Goal: Task Accomplishment & Management: Complete application form

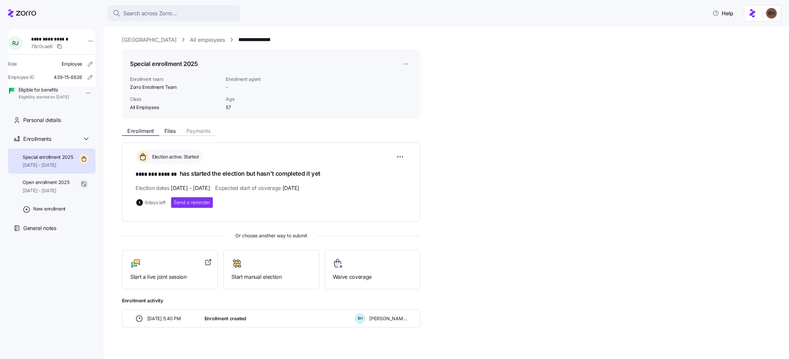
click at [34, 14] on icon at bounding box center [22, 13] width 28 height 8
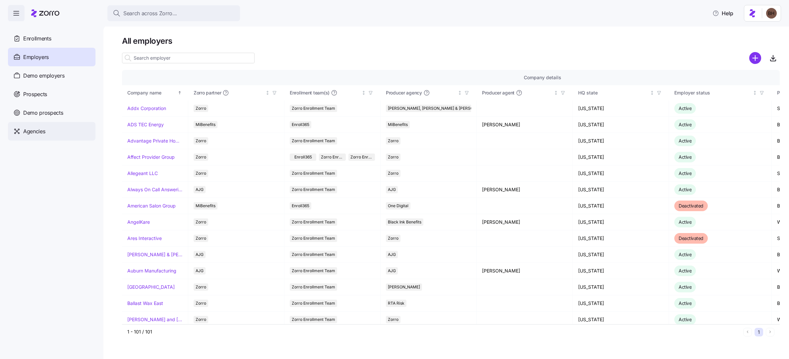
click at [42, 133] on span "Agencies" at bounding box center [34, 131] width 22 height 8
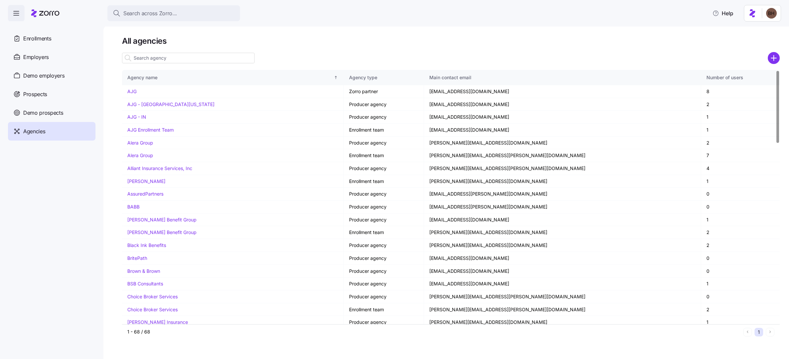
click at [146, 60] on input at bounding box center [188, 58] width 133 height 11
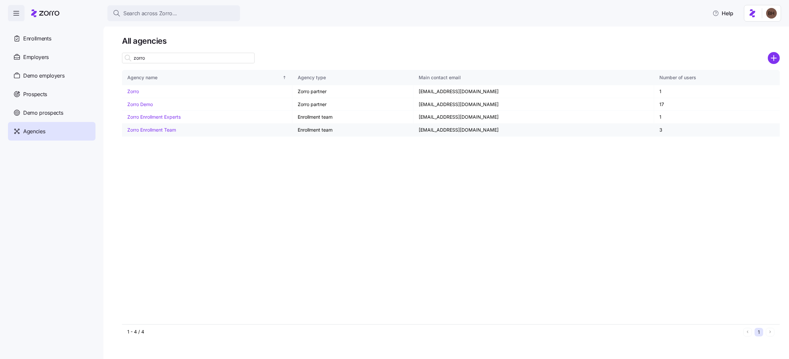
type input "zorro"
click at [734, 127] on td "3" at bounding box center [717, 130] width 126 height 13
click at [171, 132] on link "Zorro Enrollment Team" at bounding box center [151, 130] width 49 height 6
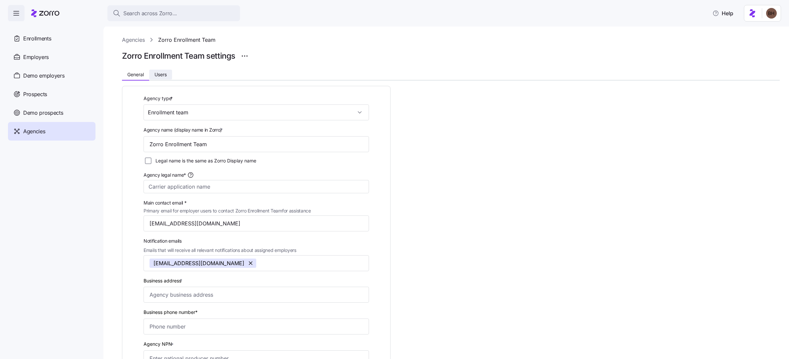
click at [162, 75] on span "Users" at bounding box center [160, 74] width 12 height 5
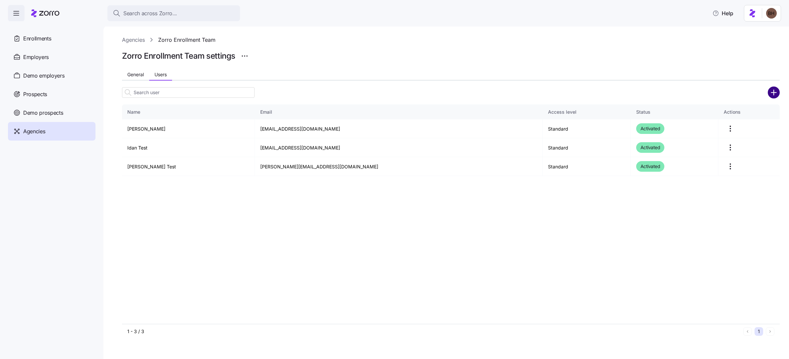
click at [776, 94] on circle "add icon" at bounding box center [773, 92] width 11 height 11
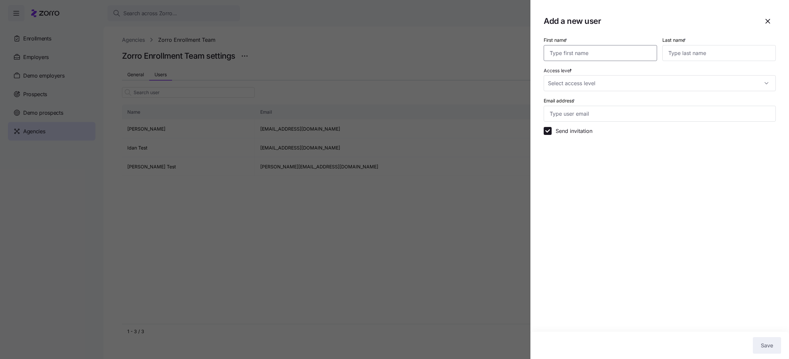
click at [576, 56] on input "First name *" at bounding box center [599, 53] width 113 height 16
type input "[PERSON_NAME]"
click at [768, 21] on icon "button" at bounding box center [767, 21] width 8 height 8
